Goal: Task Accomplishment & Management: Manage account settings

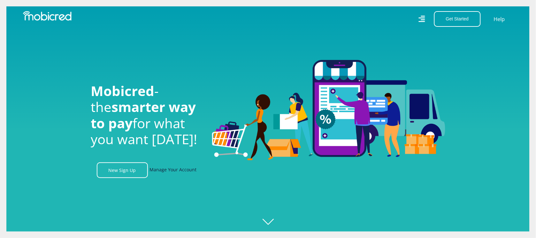
click at [167, 173] on link "Manage Your Account" at bounding box center [173, 171] width 47 height 16
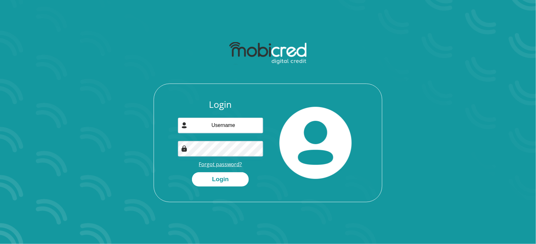
click at [215, 163] on link "Forgot password?" at bounding box center [220, 164] width 43 height 7
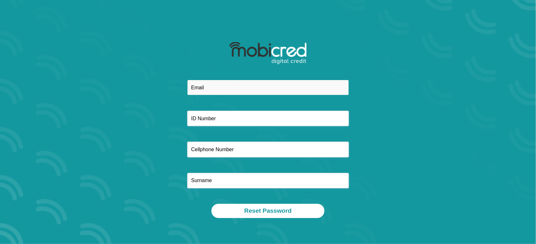
drag, startPoint x: 239, startPoint y: 87, endPoint x: 232, endPoint y: 56, distance: 32.2
click at [239, 87] on input "email" at bounding box center [268, 88] width 162 height 16
click at [220, 82] on input "email" at bounding box center [268, 88] width 162 height 16
paste input "Keethanseeraj7@gmail.com"
type input "Keethanseeraj7@gmail.com"
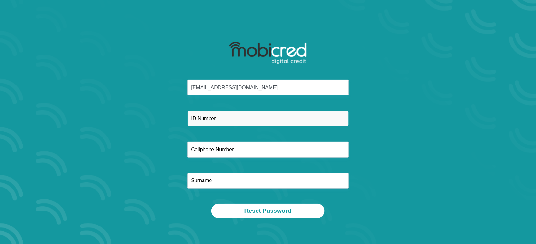
click at [217, 122] on input "text" at bounding box center [268, 119] width 162 height 16
paste input "9504075216087 FICA Compliant:"
drag, startPoint x: 244, startPoint y: 117, endPoint x: 245, endPoint y: 93, distance: 23.7
click at [230, 120] on input "9504075216087 FICA Compliant:" at bounding box center [268, 119] width 162 height 16
type input "9504075216087"
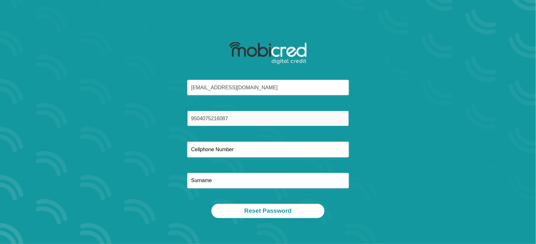
drag, startPoint x: 192, startPoint y: 119, endPoint x: 261, endPoint y: 145, distance: 74.0
click at [192, 119] on input "9504075216087" at bounding box center [268, 119] width 162 height 16
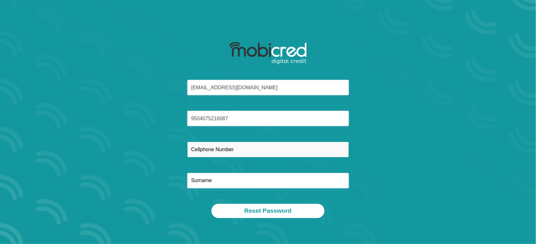
click at [248, 152] on input "text" at bounding box center [268, 150] width 162 height 16
paste input "0625301766"
type input "0625301766"
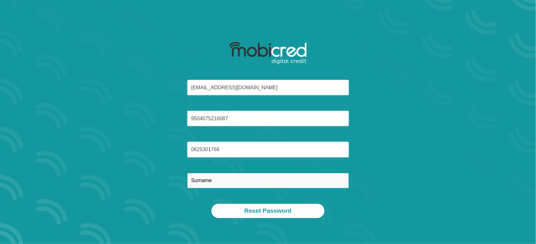
click at [204, 180] on input "text" at bounding box center [268, 181] width 162 height 16
paste input "Seeraj"
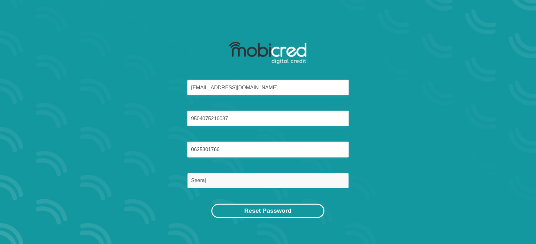
type input "Seeraj"
click at [266, 210] on button "Reset Password" at bounding box center [268, 211] width 113 height 14
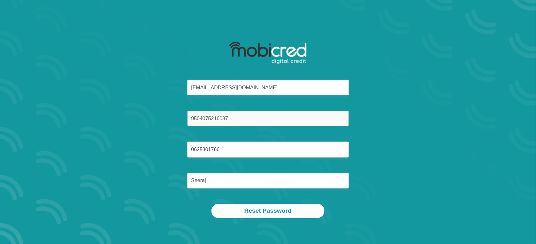
click at [192, 120] on input "9504075216087" at bounding box center [268, 119] width 162 height 16
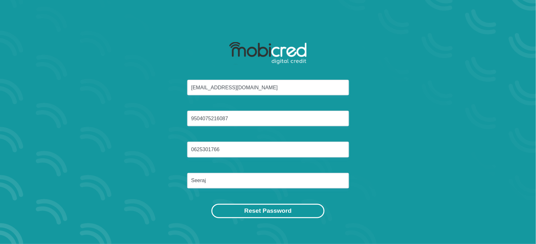
click at [271, 209] on button "Reset Password" at bounding box center [268, 211] width 113 height 14
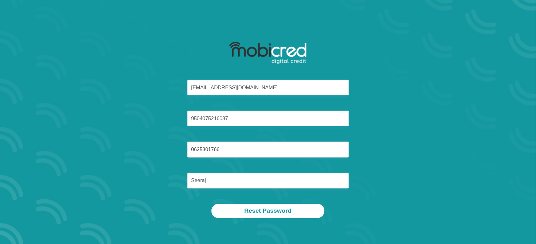
click at [428, 192] on div "Keethanseeraj7@gmail.com 9504075216087 0625301766 Seeraj" at bounding box center [268, 142] width 343 height 124
drag, startPoint x: 237, startPoint y: 113, endPoint x: 178, endPoint y: 110, distance: 59.5
click at [176, 112] on div "Keethanseeraj7@gmail.com 9504075216087 0625301766 Seeraj" at bounding box center [268, 142] width 343 height 124
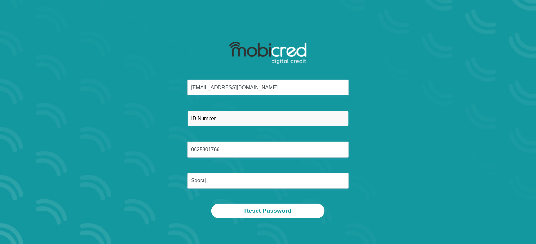
paste input "9504075216087"
click at [191, 119] on input "9504075216087" at bounding box center [268, 119] width 162 height 16
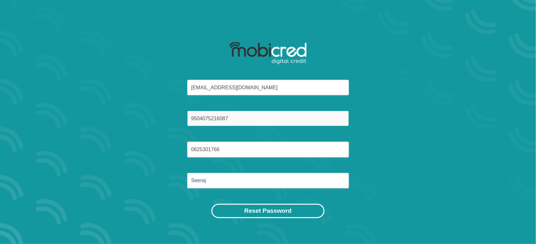
type input "9504075216087"
click at [285, 211] on button "Reset Password" at bounding box center [268, 211] width 113 height 14
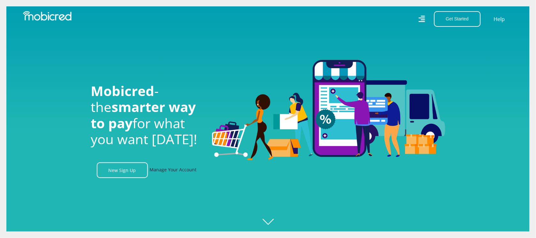
click at [166, 175] on link "Manage Your Account" at bounding box center [173, 171] width 47 height 16
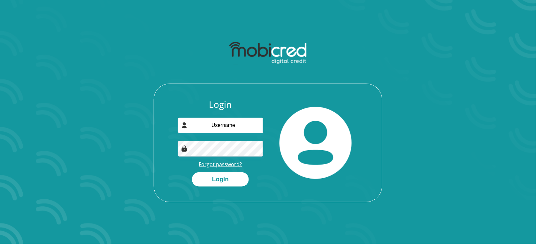
click at [229, 165] on link "Forgot password?" at bounding box center [220, 164] width 43 height 7
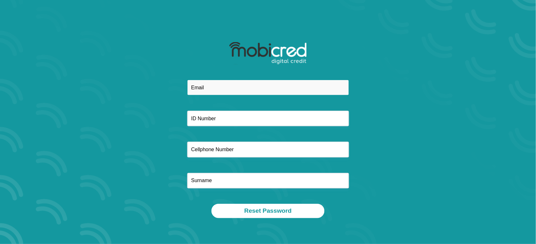
paste input "[EMAIL_ADDRESS][DOMAIN_NAME]"
type input "[EMAIL_ADDRESS][DOMAIN_NAME]"
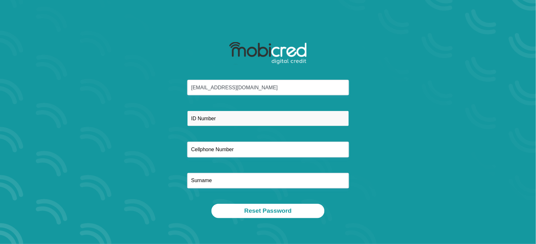
click at [190, 119] on input "text" at bounding box center [268, 119] width 162 height 16
paste input "9504075216087"
click at [203, 120] on input "9504075216087" at bounding box center [268, 119] width 162 height 16
type input "9504075216087"
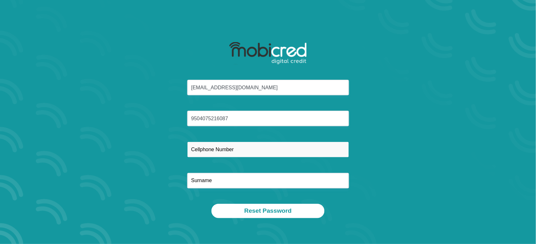
click at [219, 149] on input "text" at bounding box center [268, 150] width 162 height 16
paste input "0625301766"
type input "0625301766"
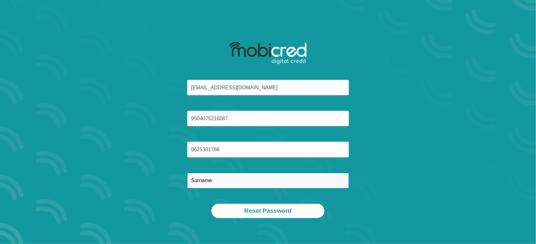
click at [190, 186] on input "text" at bounding box center [268, 181] width 162 height 16
paste input "Seeraj"
type input "Seeraj"
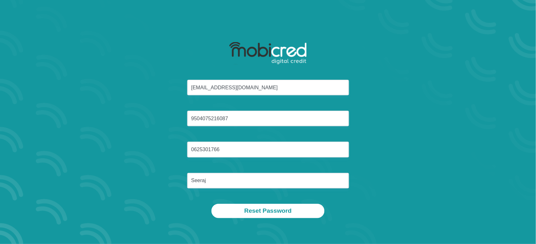
drag, startPoint x: 115, startPoint y: 150, endPoint x: 146, endPoint y: 152, distance: 31.1
click at [115, 150] on div "keethanseeraj7@gmail.com 9504075216087 0625301766 Seeraj" at bounding box center [268, 142] width 343 height 124
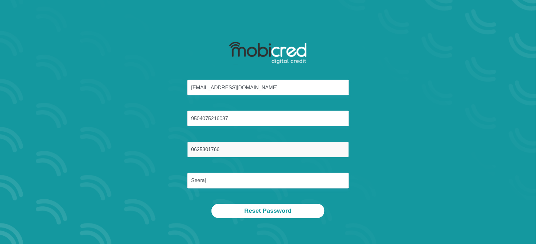
drag, startPoint x: 192, startPoint y: 150, endPoint x: 195, endPoint y: 153, distance: 4.8
click at [192, 150] on input "0625301766" at bounding box center [268, 150] width 162 height 16
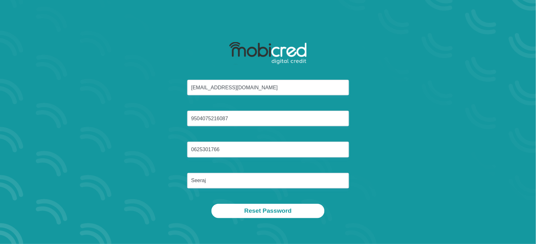
click at [390, 143] on div "keethanseeraj7@gmail.com 9504075216087 0625301766 Seeraj" at bounding box center [268, 142] width 343 height 124
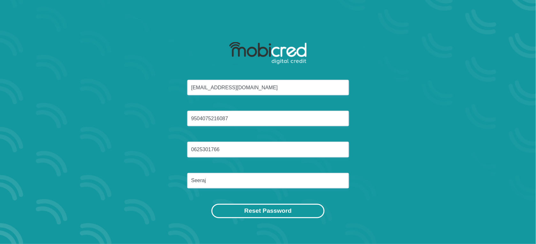
click at [264, 214] on button "Reset Password" at bounding box center [268, 211] width 113 height 14
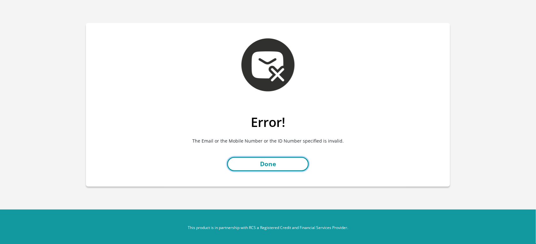
click at [272, 162] on link "Done" at bounding box center [268, 164] width 82 height 14
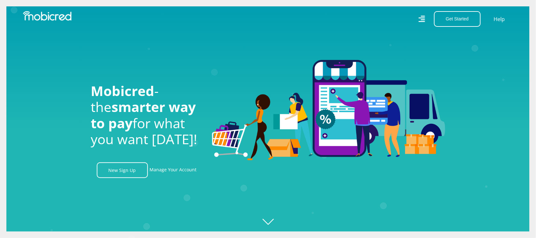
scroll to position [0, 1457]
click at [164, 172] on link "Manage Your Account" at bounding box center [173, 171] width 47 height 16
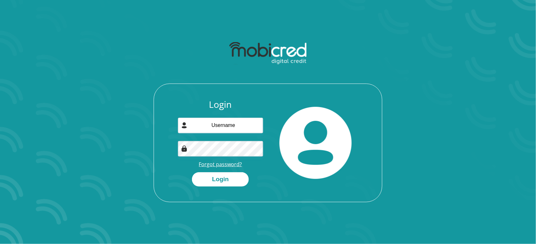
click at [221, 166] on link "Forgot password?" at bounding box center [220, 164] width 43 height 7
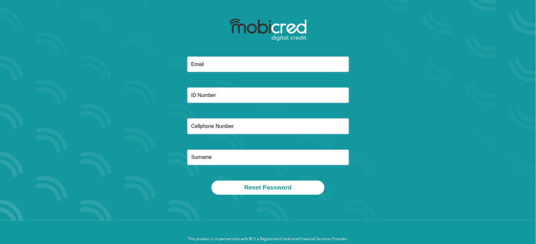
scroll to position [36, 0]
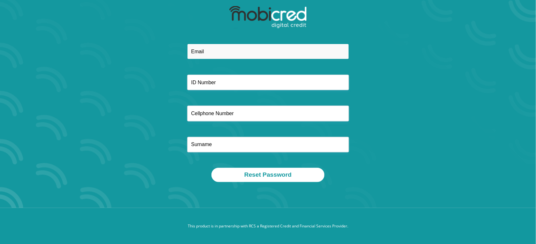
click at [195, 55] on input "email" at bounding box center [268, 52] width 162 height 16
paste input "keethanseeraj7@gmail.com"
type input "keethanseeraj7@gmail.com"
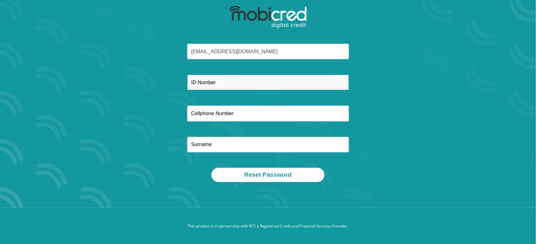
click at [194, 83] on input "text" at bounding box center [268, 83] width 162 height 16
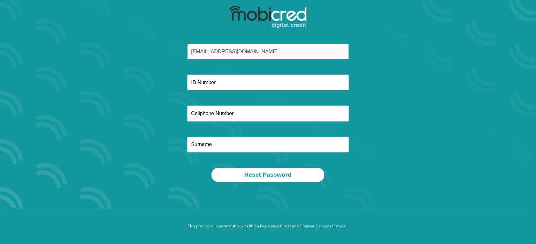
click at [192, 52] on input "keethanseeraj7@gmail.com" at bounding box center [268, 52] width 162 height 16
click at [185, 84] on div at bounding box center [268, 83] width 172 height 16
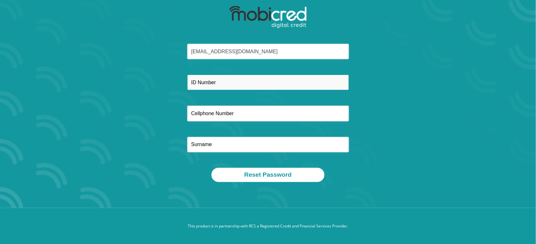
click at [189, 84] on input "text" at bounding box center [268, 83] width 162 height 16
paste input "9504075216087"
type input "9504075216087"
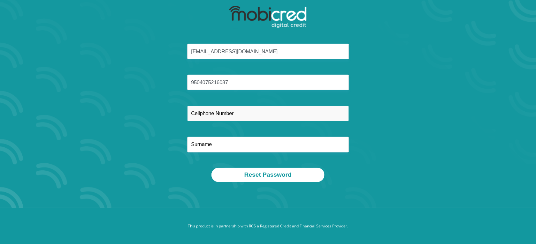
click at [198, 116] on input "text" at bounding box center [268, 114] width 162 height 16
paste input "0625301766"
type input "0625301766"
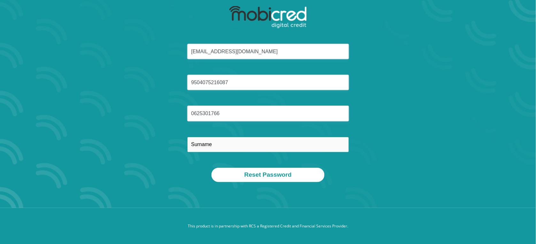
drag, startPoint x: 199, startPoint y: 145, endPoint x: 200, endPoint y: 136, distance: 9.0
click at [199, 145] on input "text" at bounding box center [268, 145] width 162 height 16
click at [190, 146] on input "text" at bounding box center [268, 145] width 162 height 16
paste input "Seeraj"
type input "Seeraj"
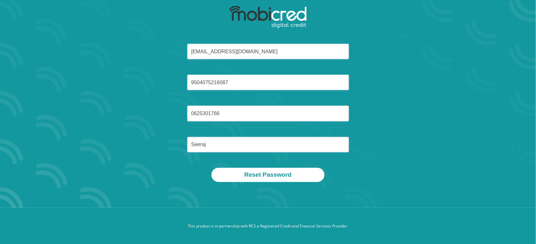
click at [154, 168] on div "Reset Password" at bounding box center [268, 175] width 334 height 14
click at [261, 175] on button "Reset Password" at bounding box center [268, 175] width 113 height 14
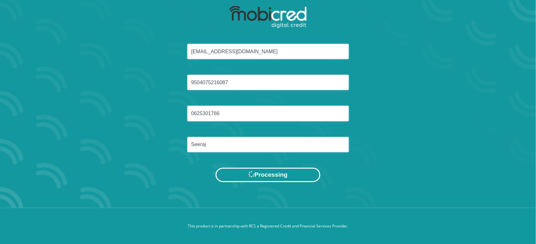
scroll to position [0, 0]
